Goal: Task Accomplishment & Management: Use online tool/utility

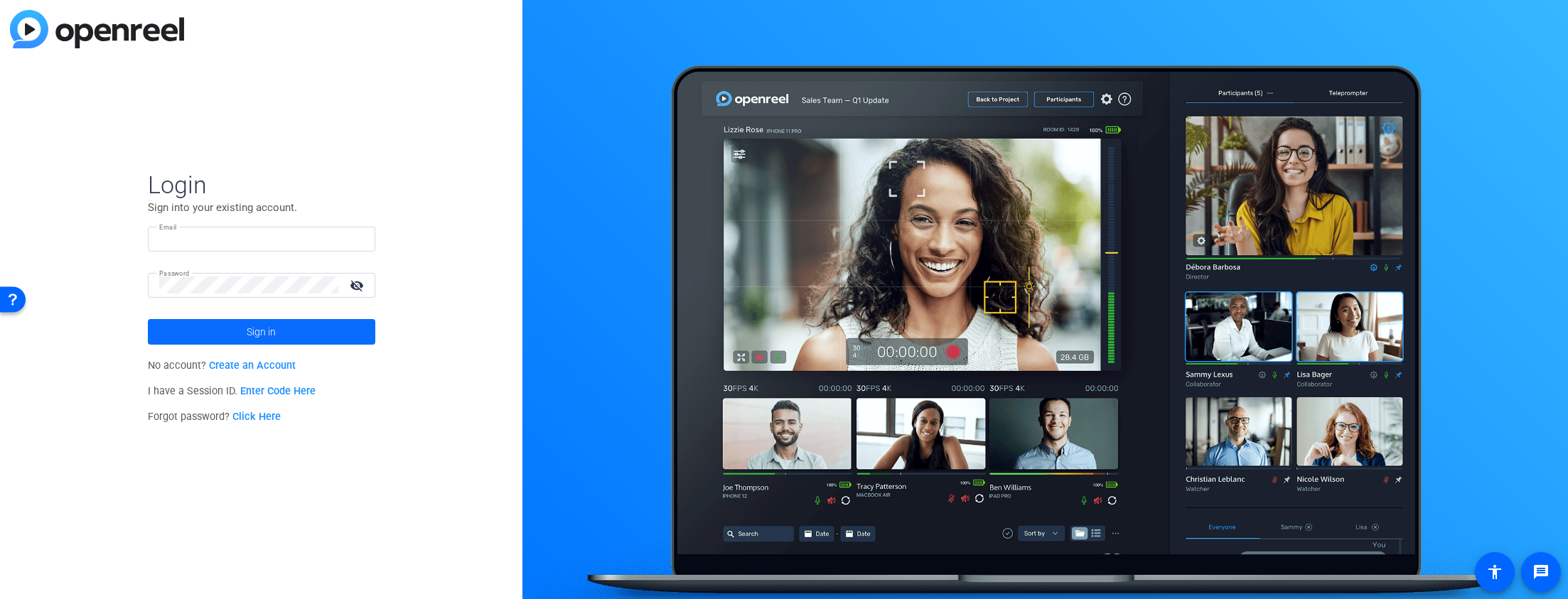
type input "[EMAIL_ADDRESS][DOMAIN_NAME]"
click at [260, 336] on span "Sign in" at bounding box center [261, 332] width 29 height 35
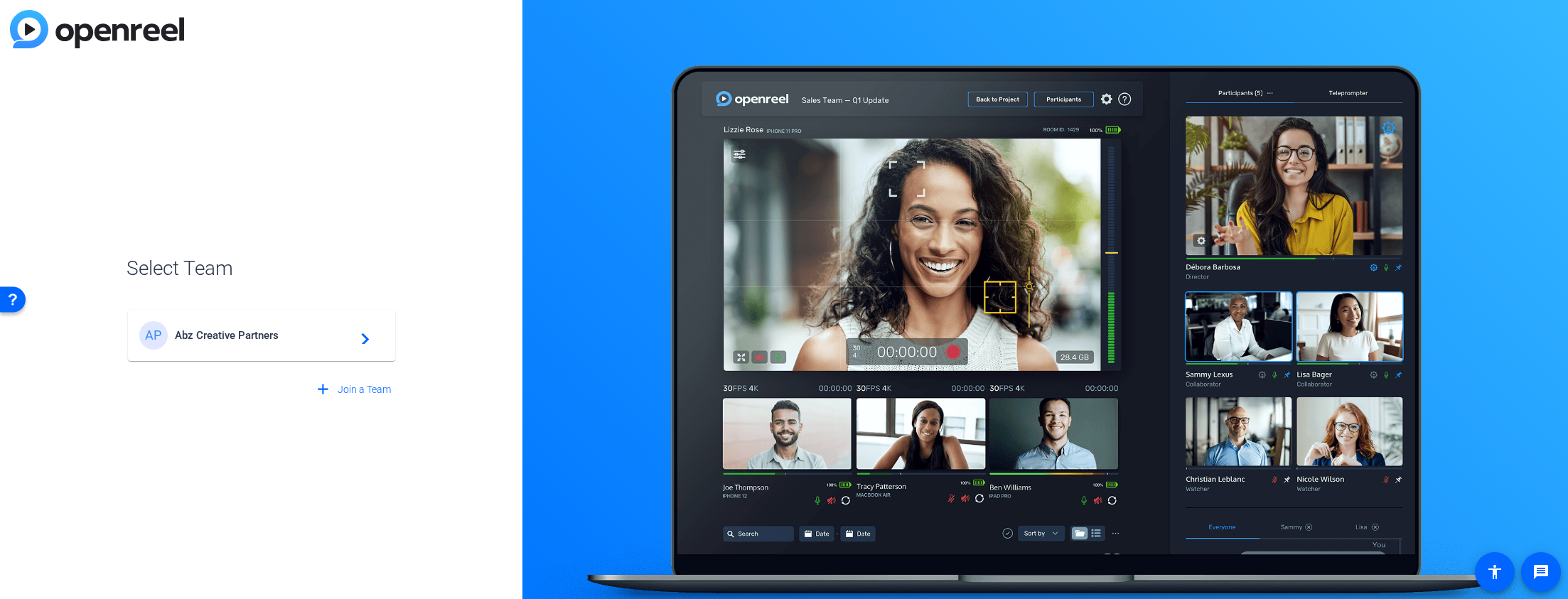
click at [244, 343] on div "AP Abz Creative Partners navigate_next" at bounding box center [262, 335] width 244 height 28
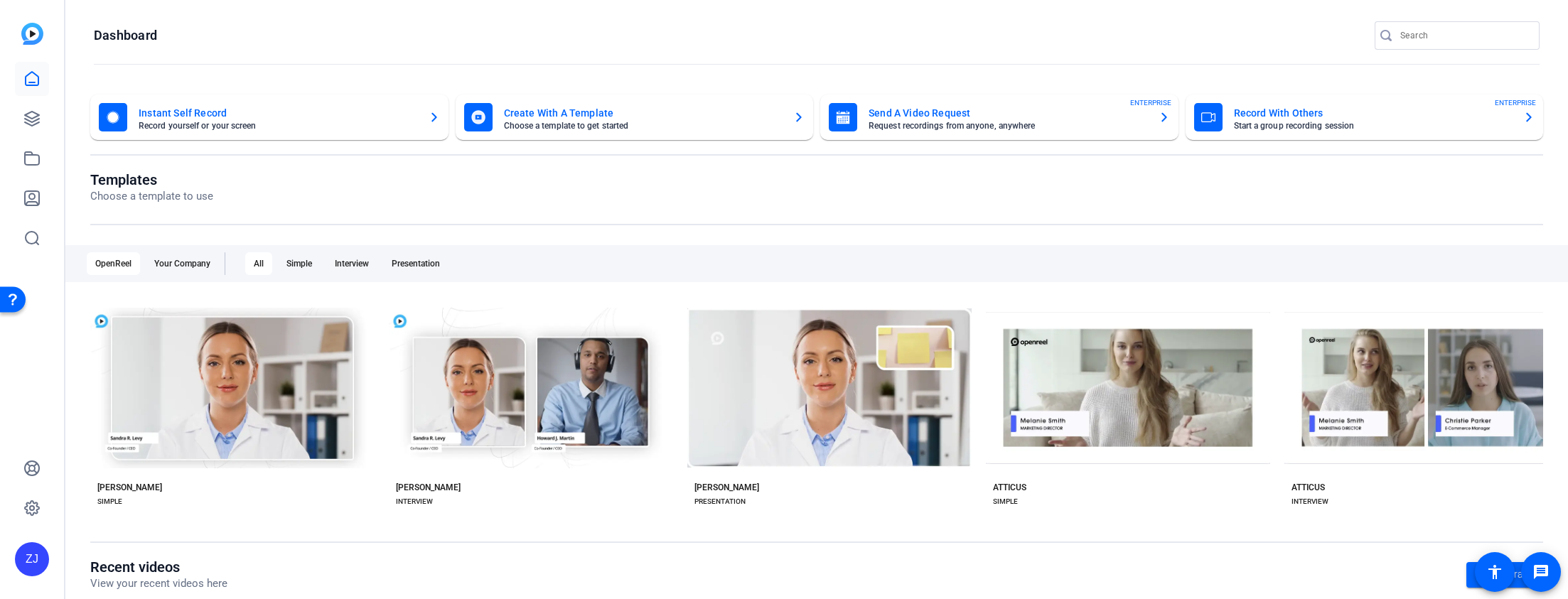
click at [669, 212] on div "Templates Choose a template to use" at bounding box center [816, 198] width 1453 height 54
click at [40, 131] on link at bounding box center [32, 119] width 34 height 34
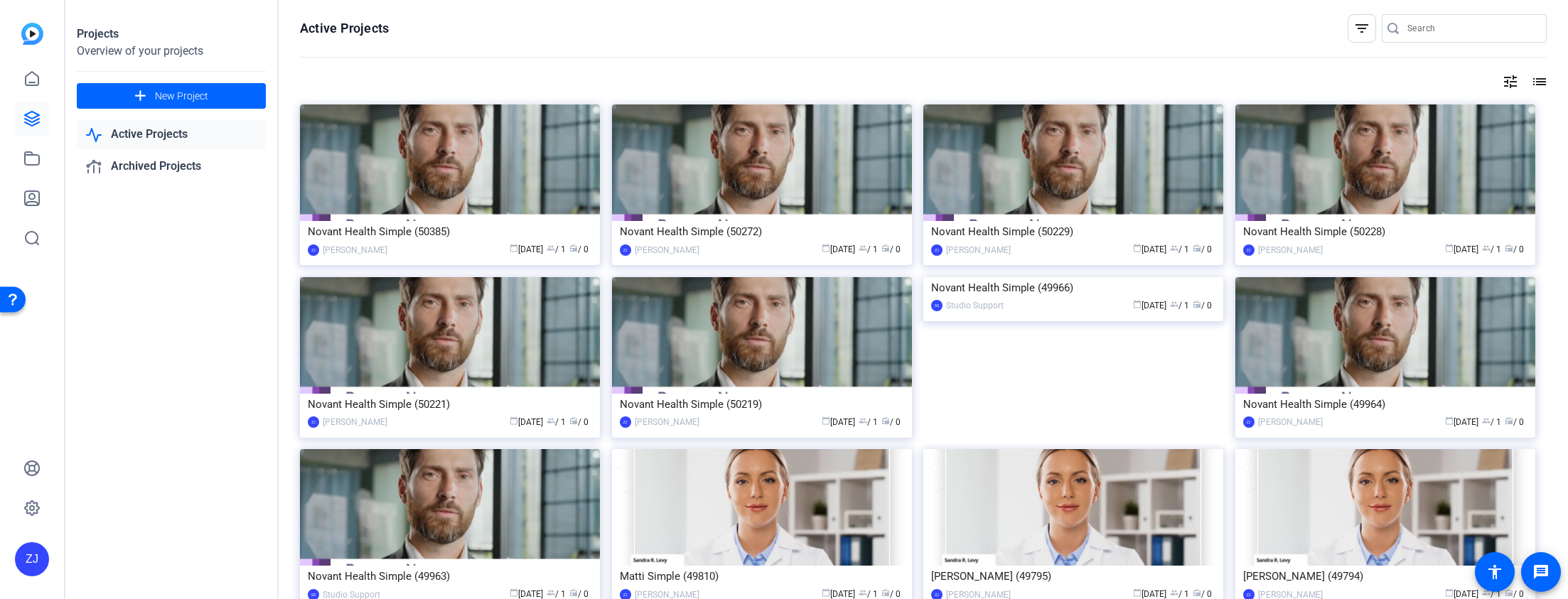
click at [1534, 84] on mat-icon "list" at bounding box center [1538, 82] width 17 height 17
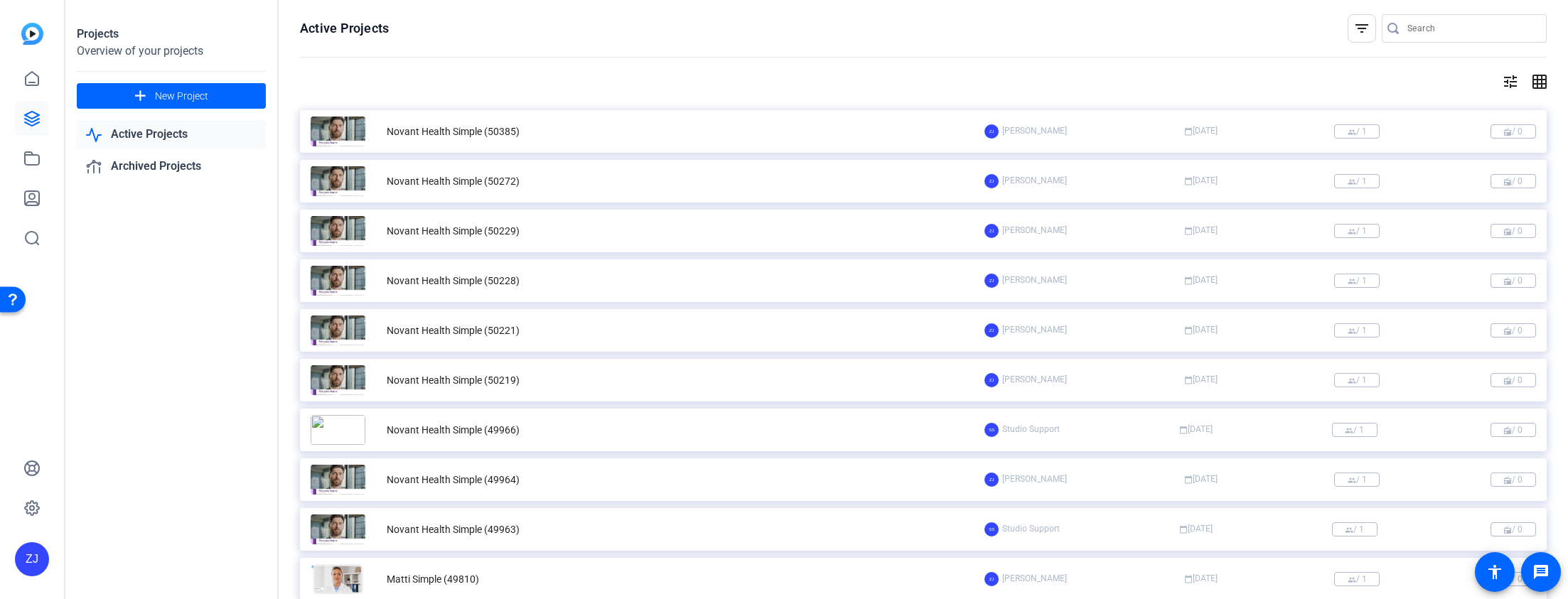
click at [490, 135] on div "Novant Health Simple (50385)" at bounding box center [452, 132] width 133 height 15
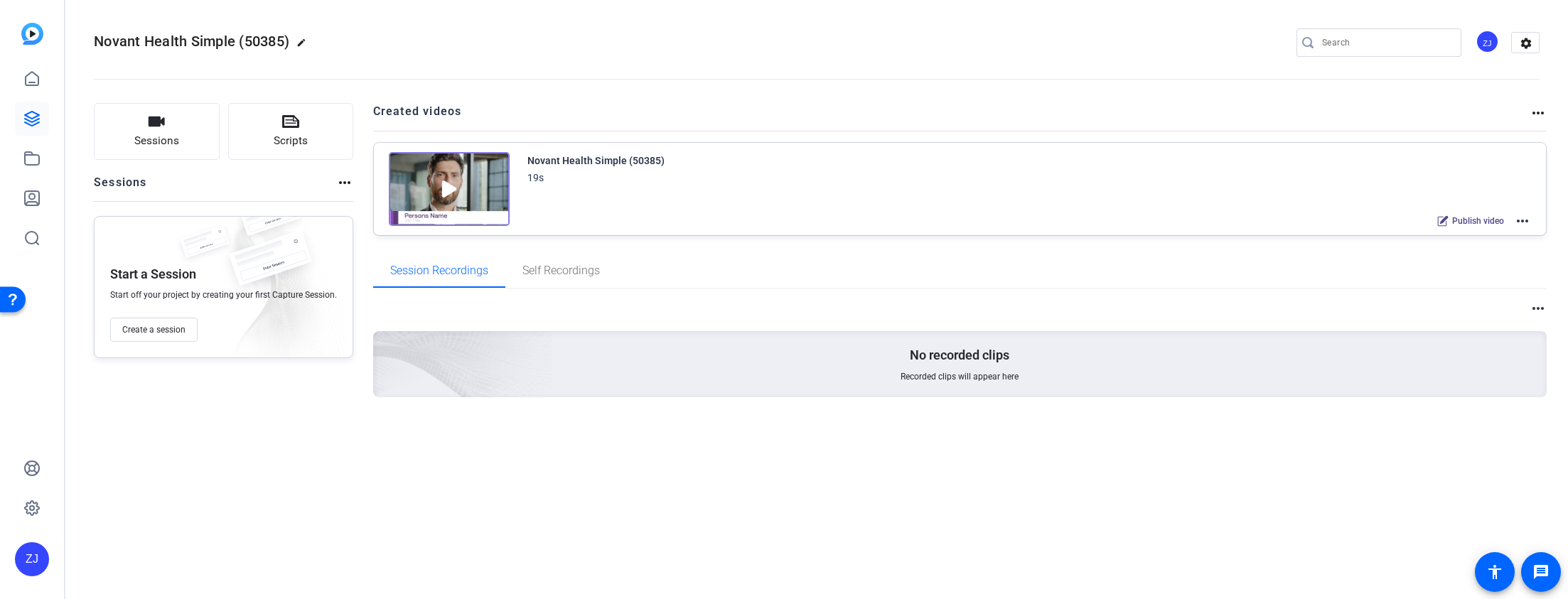
click at [454, 187] on img at bounding box center [449, 189] width 120 height 74
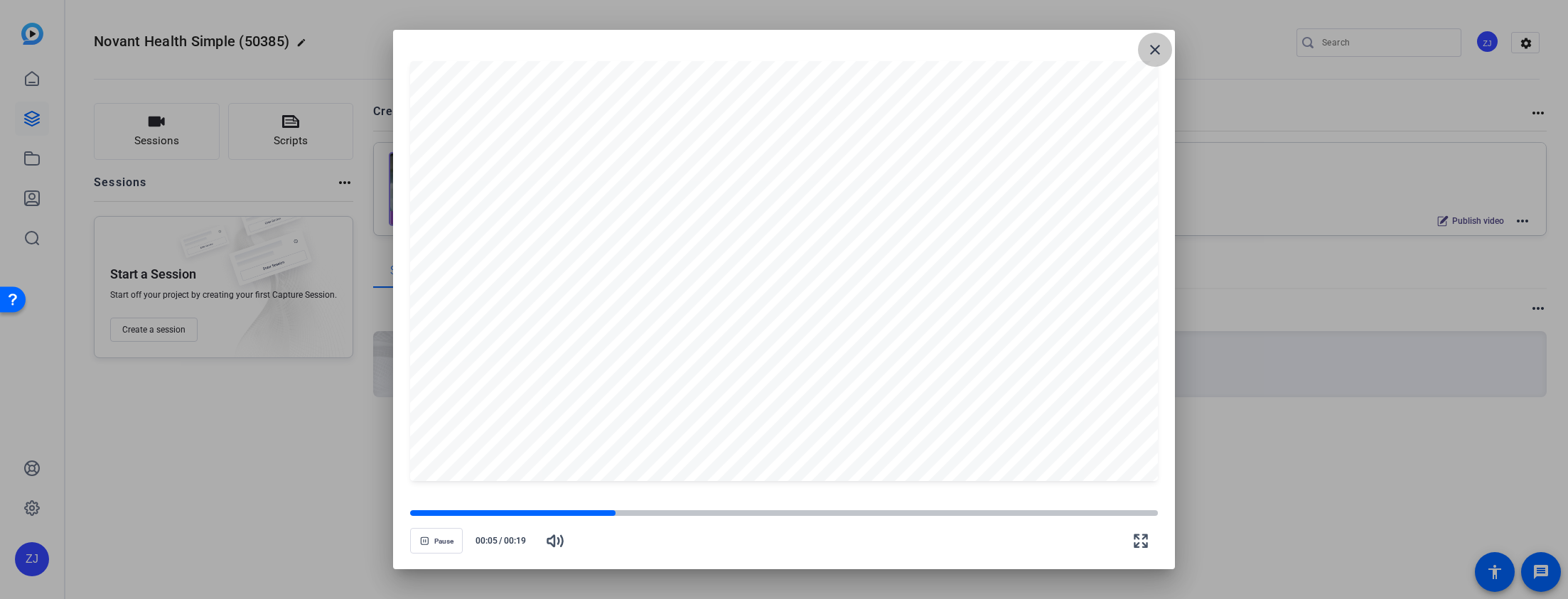
click at [1154, 53] on mat-icon "close" at bounding box center [1155, 49] width 17 height 17
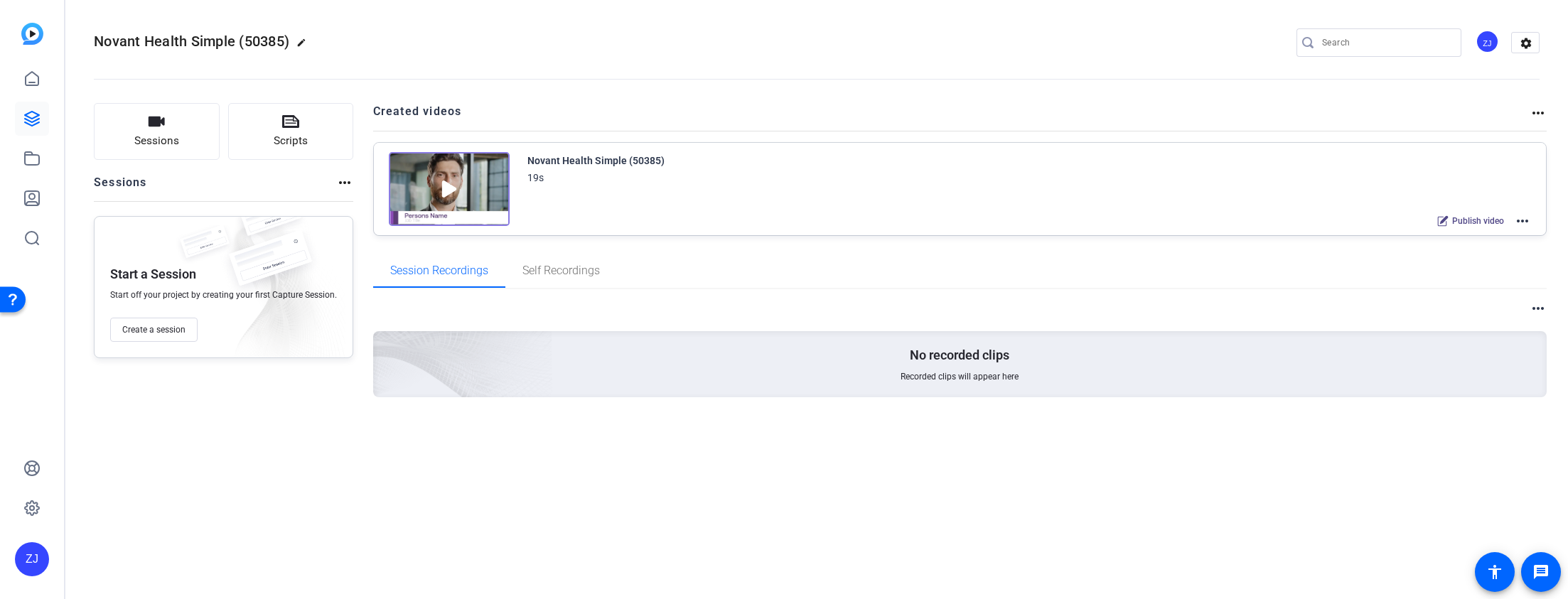
click at [831, 264] on div "Session Recordings Self Recordings" at bounding box center [960, 270] width 1174 height 34
click at [1536, 111] on mat-icon "more_horiz" at bounding box center [1538, 113] width 17 height 17
click at [1359, 97] on div at bounding box center [784, 300] width 1568 height 599
click at [1527, 223] on mat-icon "more_horiz" at bounding box center [1522, 221] width 17 height 17
click at [1452, 239] on span "Edit in Creator" at bounding box center [1470, 238] width 99 height 17
